Goal: Information Seeking & Learning: Find specific fact

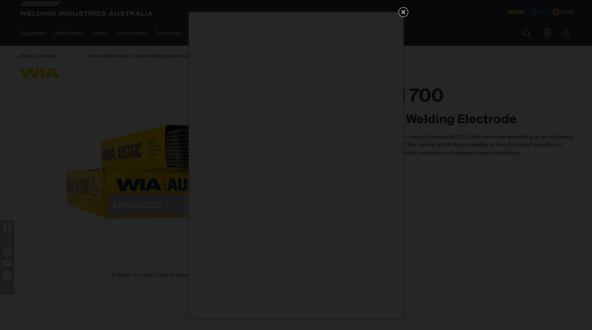
click at [404, 11] on icon "Get 5 WIA Welding Guides Free!" at bounding box center [403, 12] width 4 height 4
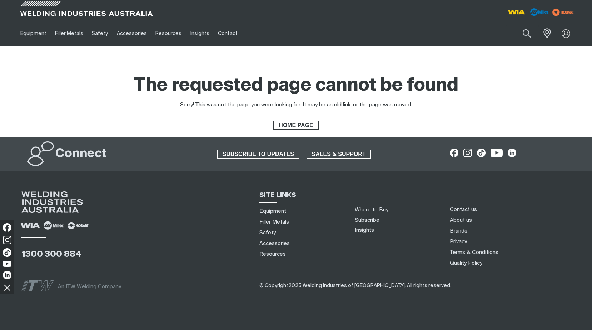
click at [571, 90] on div "The requested page cannot be found Sorry! This was not the page you were lookin…" at bounding box center [296, 101] width 560 height 55
